Goal: Check status: Check status

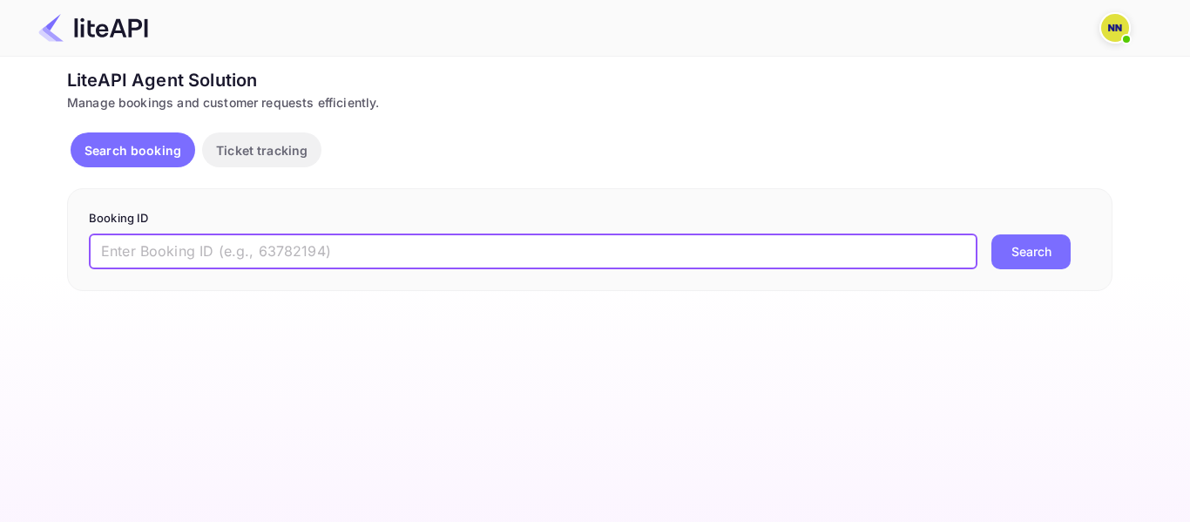
click at [177, 254] on input "text" at bounding box center [533, 251] width 889 height 35
paste input "9033560"
type input "9033560"
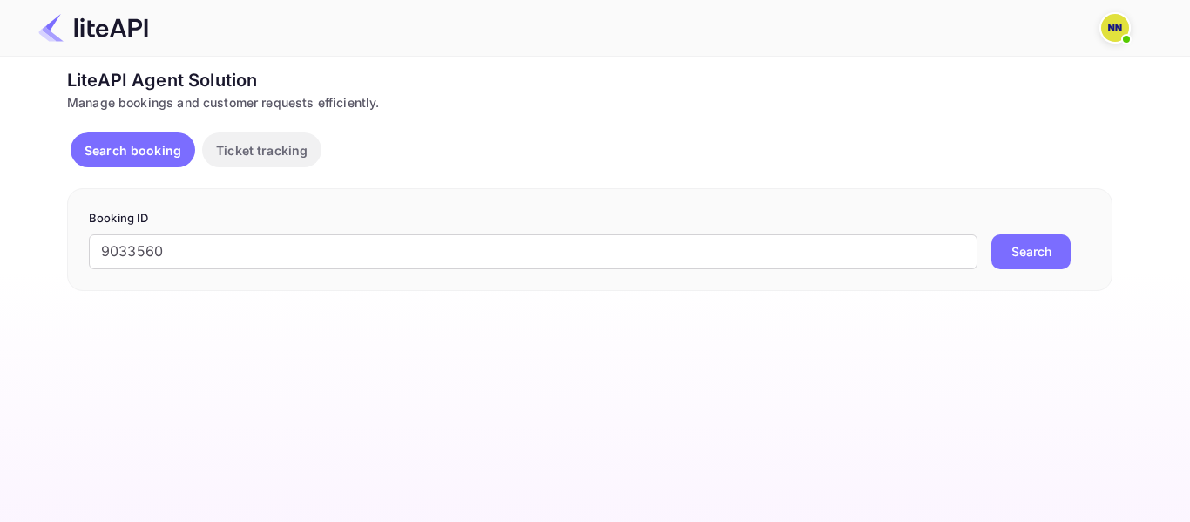
click at [1041, 253] on button "Search" at bounding box center [1030, 251] width 79 height 35
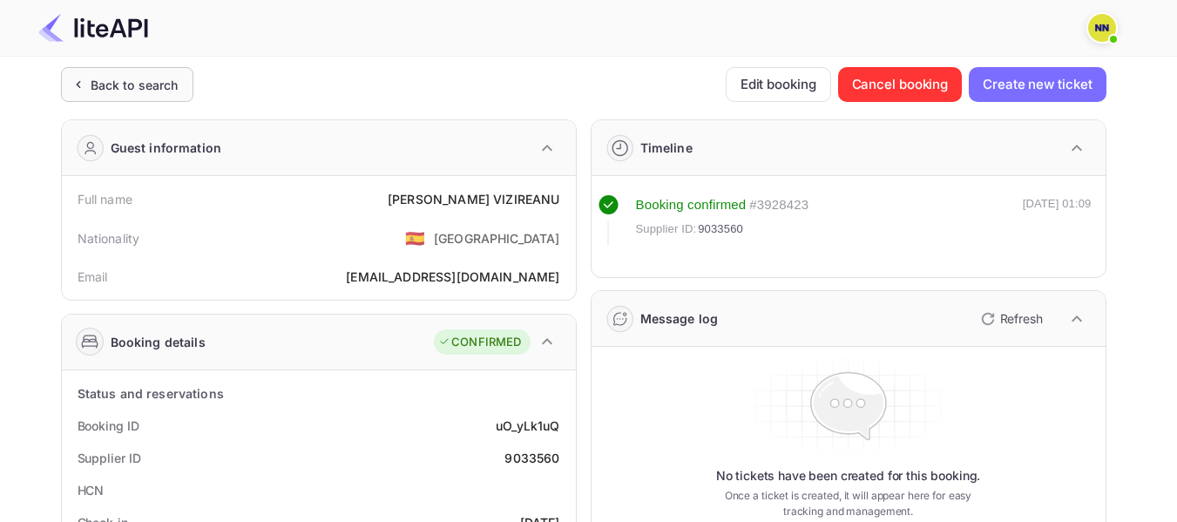
click at [111, 81] on div "Back to search" at bounding box center [135, 85] width 88 height 18
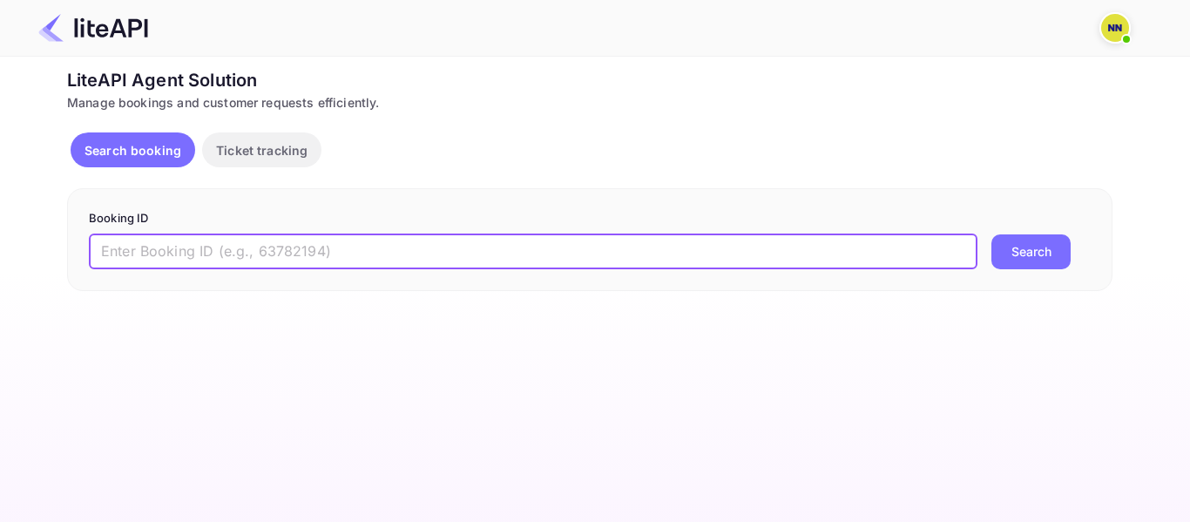
click at [180, 267] on input "text" at bounding box center [533, 251] width 889 height 35
paste input "9034091"
type input "9034091"
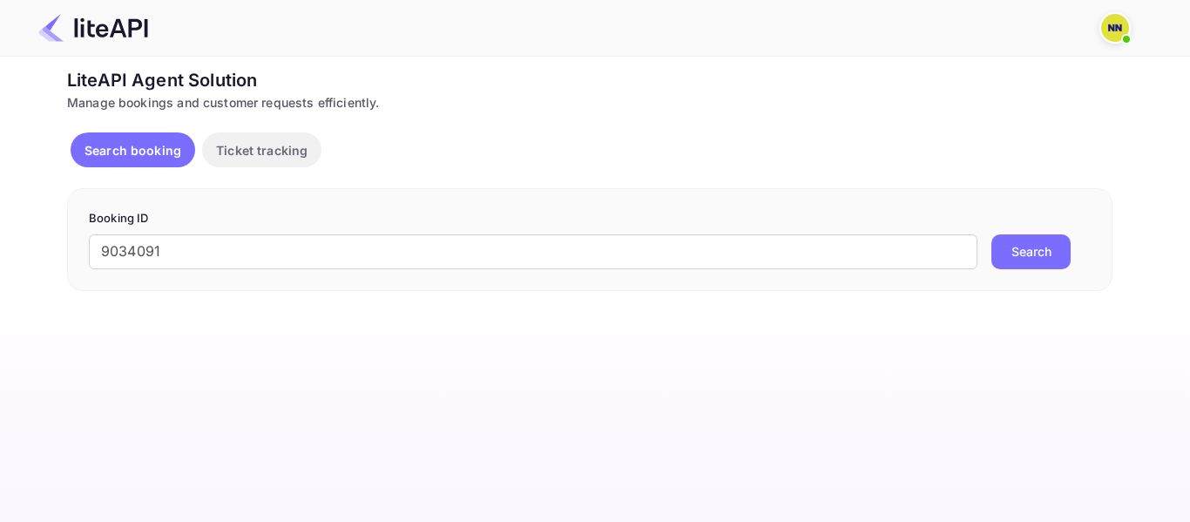
click at [1054, 254] on button "Search" at bounding box center [1030, 251] width 79 height 35
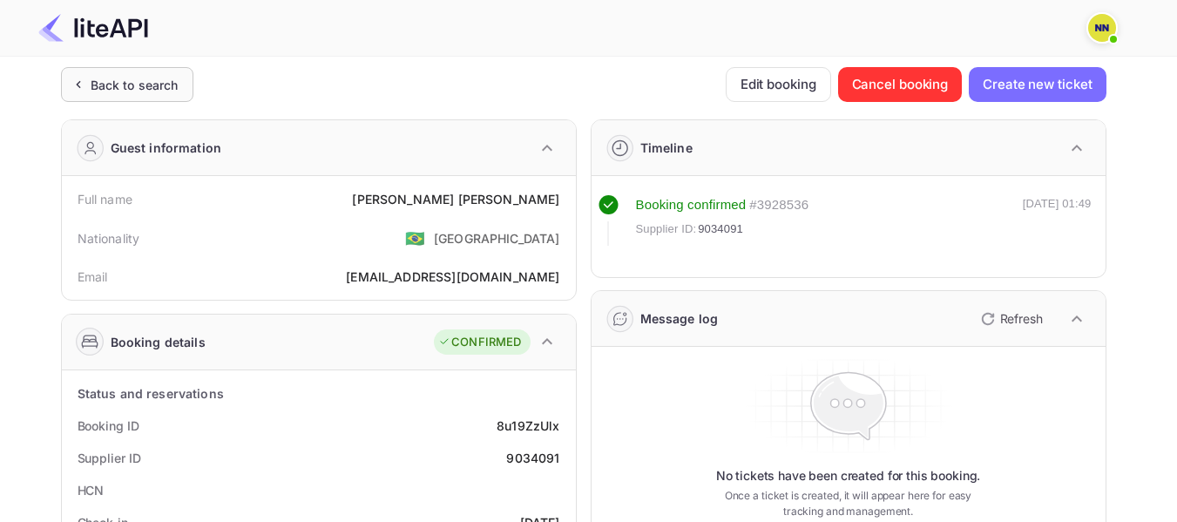
click at [148, 93] on div "Back to search" at bounding box center [135, 85] width 88 height 18
